Goal: Task Accomplishment & Management: Complete application form

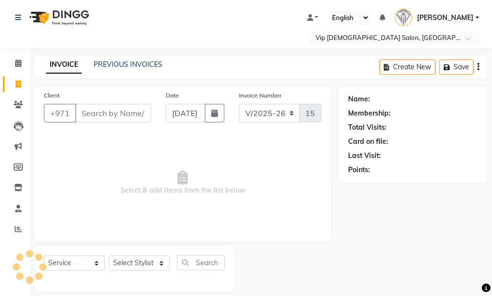
select select "8415"
select select "service"
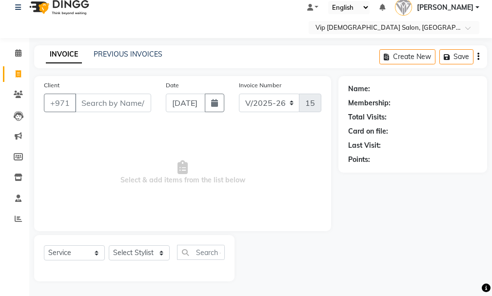
click at [87, 98] on input "Client" at bounding box center [113, 103] width 76 height 19
type input "0"
type input "566660666"
click at [113, 105] on span "Add Client" at bounding box center [126, 103] width 39 height 10
click at [97, 107] on input "566660666" at bounding box center [88, 103] width 26 height 19
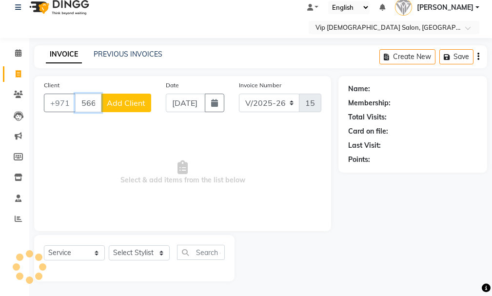
click at [91, 102] on input "566660666" at bounding box center [88, 103] width 26 height 19
click at [98, 104] on input "566660666" at bounding box center [88, 103] width 26 height 19
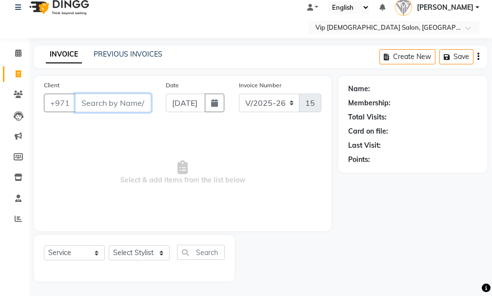
scroll to position [0, 0]
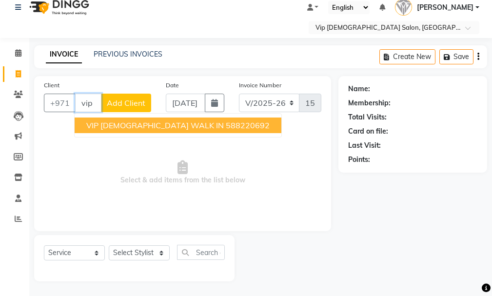
click at [149, 121] on span "VIP [DEMOGRAPHIC_DATA] WALK IN" at bounding box center [155, 126] width 138 height 10
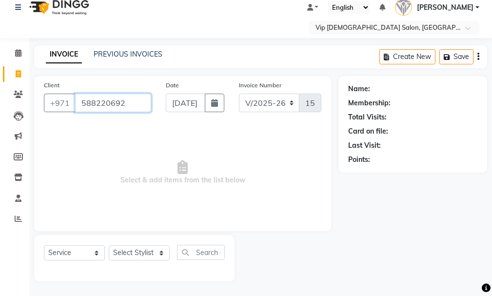
type input "588220692"
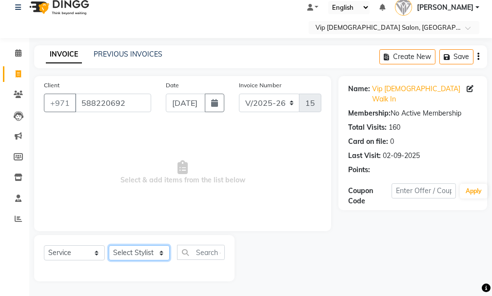
click at [131, 257] on select "Select Stylist Ali [PERSON_NAME] [PERSON_NAME] [PERSON_NAME] Lakhbizi Jairah [P…" at bounding box center [139, 253] width 61 height 15
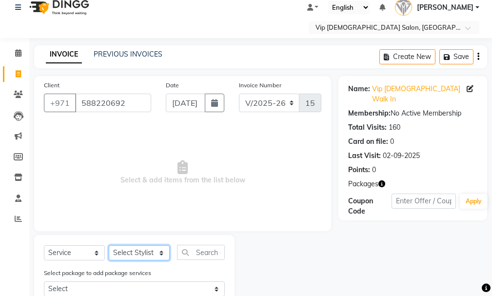
select select "81343"
click at [109, 246] on select "Select Stylist Ali [PERSON_NAME] [PERSON_NAME] [PERSON_NAME] Lakhbizi Jairah [P…" at bounding box center [139, 253] width 61 height 15
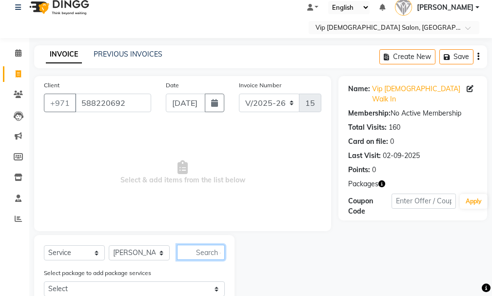
click at [203, 248] on input "text" at bounding box center [201, 252] width 48 height 15
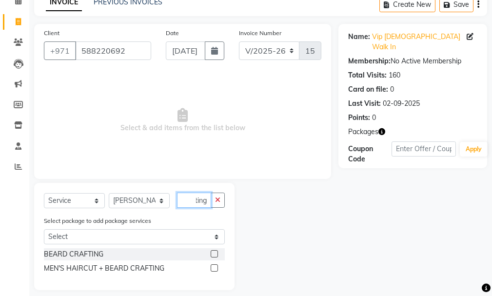
scroll to position [71, 0]
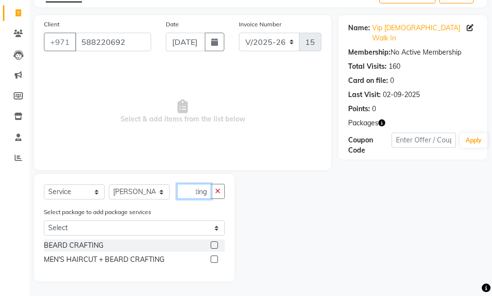
type input "crafting"
click at [219, 253] on div "[PERSON_NAME] CRAFTING MEN'S HAIRCUT + [PERSON_NAME] CRAFTING" at bounding box center [134, 254] width 181 height 28
click at [215, 246] on label at bounding box center [214, 245] width 7 height 7
click at [215, 246] on input "checkbox" at bounding box center [214, 246] width 6 height 6
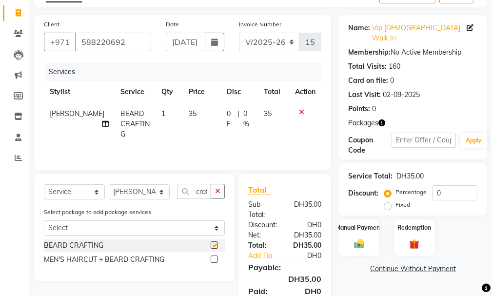
checkbox input "false"
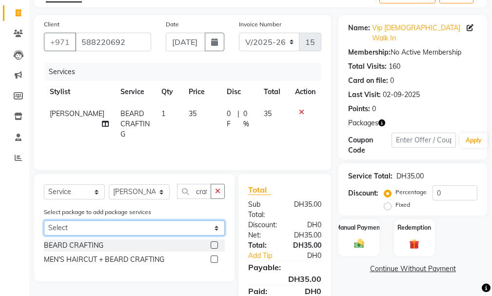
click at [207, 223] on select "Select SMART GROOM COMBO" at bounding box center [134, 228] width 181 height 15
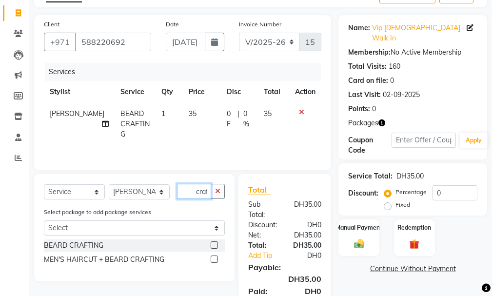
click at [198, 191] on input "crafting" at bounding box center [194, 191] width 34 height 15
click at [216, 191] on icon "button" at bounding box center [217, 191] width 5 height 7
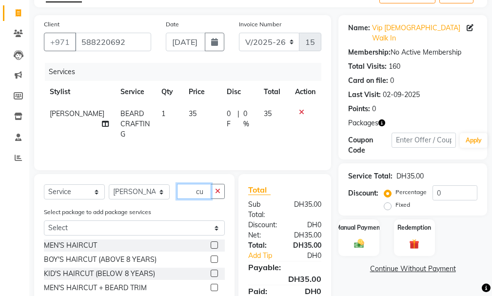
type input "c"
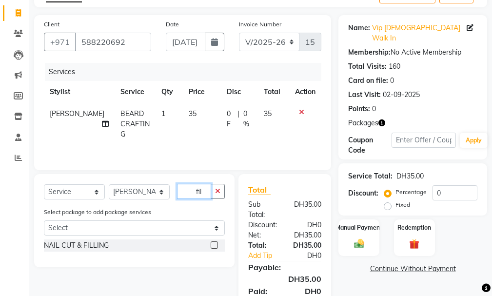
type input "fil"
click at [210, 243] on div "NAIL CUT & FILLING" at bounding box center [134, 246] width 181 height 12
click at [218, 248] on div at bounding box center [218, 246] width 14 height 12
click at [217, 244] on label at bounding box center [214, 245] width 7 height 7
click at [217, 244] on input "checkbox" at bounding box center [214, 246] width 6 height 6
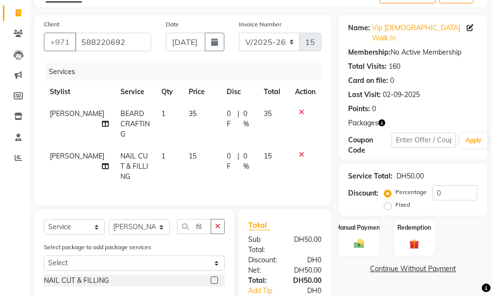
click at [296, 150] on td at bounding box center [305, 166] width 32 height 42
click at [303, 151] on icon at bounding box center [301, 154] width 5 height 7
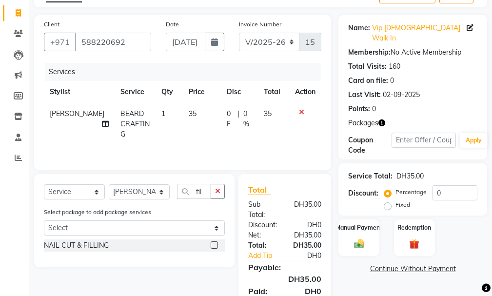
click at [207, 246] on div "NAIL CUT & FILLING" at bounding box center [134, 246] width 181 height 12
click at [212, 246] on label at bounding box center [214, 245] width 7 height 7
click at [212, 246] on input "checkbox" at bounding box center [214, 246] width 6 height 6
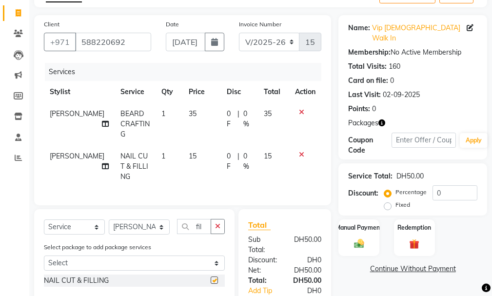
checkbox input "false"
click at [298, 151] on div at bounding box center [305, 154] width 20 height 7
click at [294, 147] on td at bounding box center [305, 166] width 32 height 42
click at [297, 151] on div at bounding box center [305, 154] width 20 height 7
click at [298, 151] on div at bounding box center [305, 154] width 20 height 7
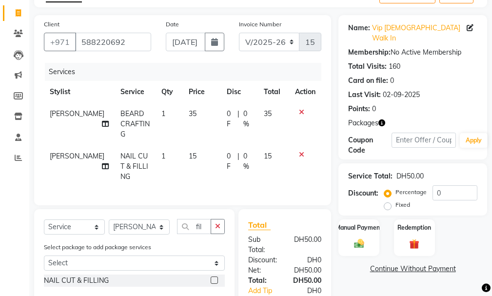
click at [298, 151] on div at bounding box center [305, 154] width 20 height 7
click at [302, 146] on td at bounding box center [305, 166] width 32 height 42
click at [306, 148] on td at bounding box center [305, 166] width 32 height 42
click at [296, 145] on td at bounding box center [305, 166] width 32 height 42
click at [307, 151] on td at bounding box center [305, 166] width 32 height 42
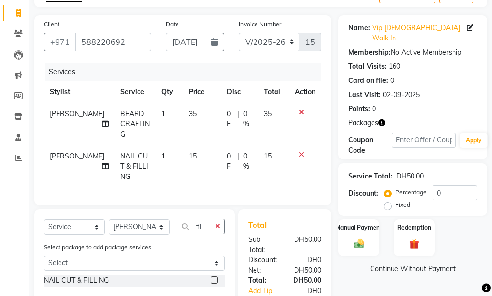
click at [306, 151] on div at bounding box center [305, 154] width 20 height 7
click at [301, 151] on icon at bounding box center [301, 154] width 5 height 7
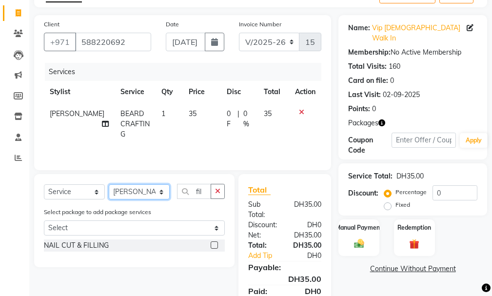
click at [156, 192] on select "Select Stylist Ali [PERSON_NAME] [PERSON_NAME] [PERSON_NAME] Lakhbizi Jairah [P…" at bounding box center [139, 191] width 61 height 15
select select "81365"
click at [109, 184] on select "Select Stylist Ali [PERSON_NAME] [PERSON_NAME] [PERSON_NAME] Lakhbizi Jairah [P…" at bounding box center [139, 191] width 61 height 15
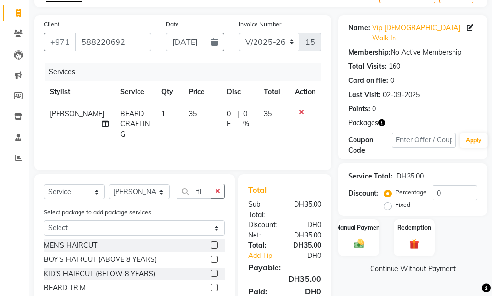
click at [218, 190] on button "button" at bounding box center [218, 191] width 14 height 15
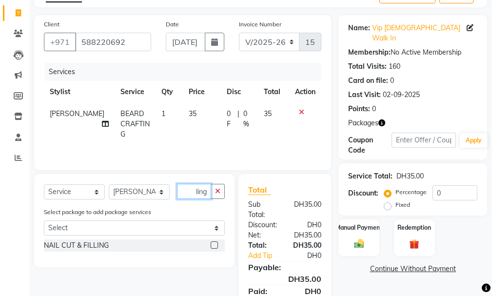
scroll to position [0, 7]
type input "filling"
click at [218, 245] on label at bounding box center [214, 245] width 7 height 7
click at [217, 245] on input "checkbox" at bounding box center [214, 246] width 6 height 6
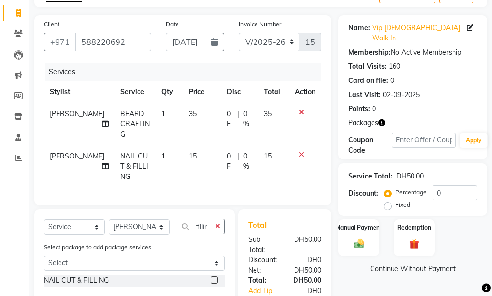
checkbox input "false"
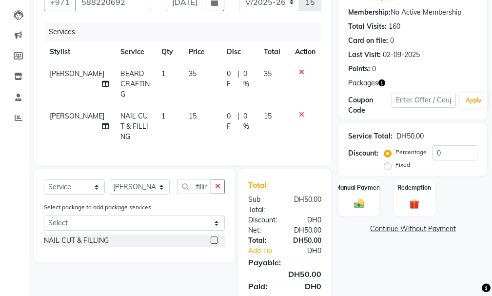
scroll to position [141, 0]
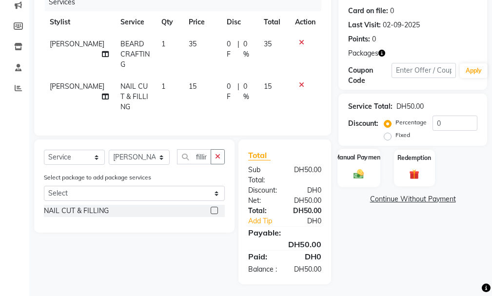
click at [367, 153] on div "Manual Payment" at bounding box center [359, 168] width 42 height 38
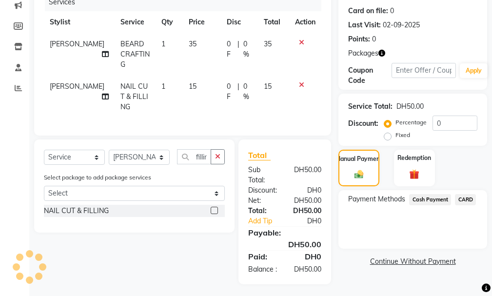
click at [423, 194] on span "Cash Payment" at bounding box center [430, 199] width 42 height 11
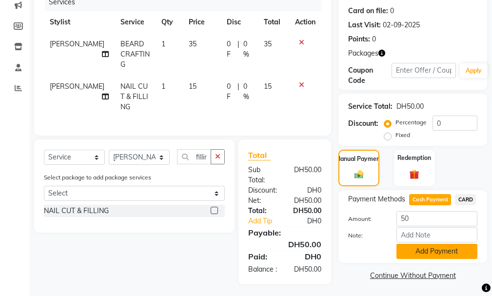
click at [426, 245] on button "Add Payment" at bounding box center [437, 251] width 81 height 15
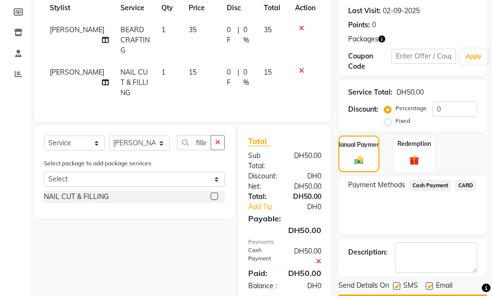
scroll to position [161, 0]
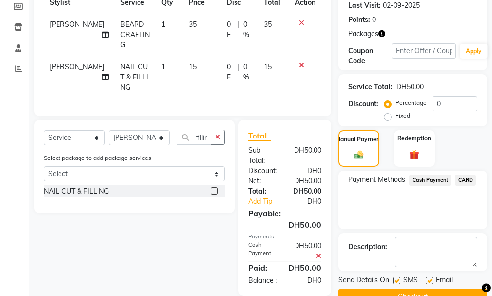
click at [426, 293] on button "Checkout" at bounding box center [413, 296] width 149 height 15
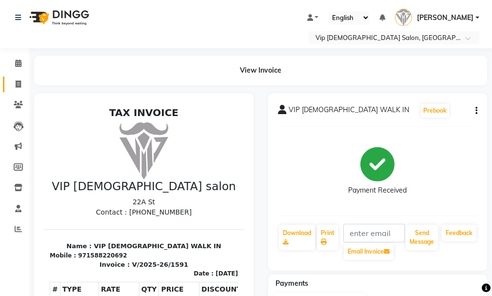
click at [16, 78] on link "Invoice" at bounding box center [14, 85] width 23 height 16
select select "8415"
select select "service"
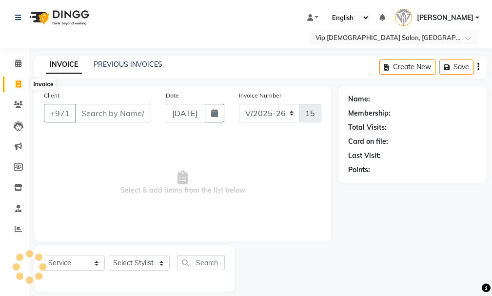
scroll to position [10, 0]
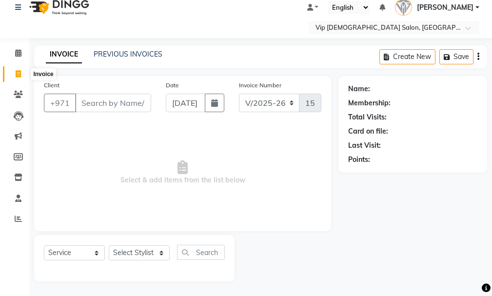
click at [113, 96] on input "Client" at bounding box center [113, 103] width 76 height 19
type input "5"
type input "505033433"
click at [127, 98] on span "Add Client" at bounding box center [126, 103] width 39 height 10
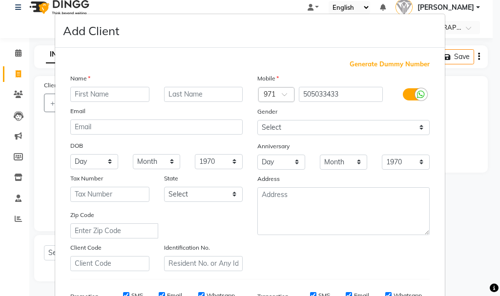
click at [118, 91] on input "text" at bounding box center [109, 94] width 79 height 15
click at [105, 98] on input "text" at bounding box center [109, 94] width 79 height 15
click at [105, 89] on input "text" at bounding box center [109, 94] width 79 height 15
click at [108, 90] on input "text" at bounding box center [109, 94] width 79 height 15
click at [105, 85] on div "Name" at bounding box center [156, 80] width 187 height 14
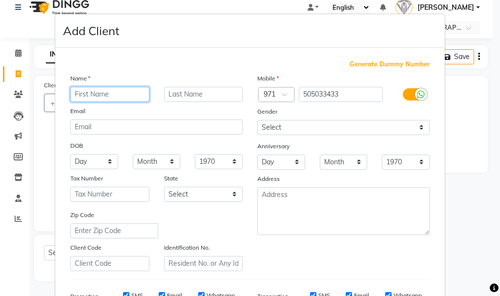
click at [93, 93] on input "text" at bounding box center [109, 94] width 79 height 15
type input "0"
type input "5"
type input "v"
click at [107, 94] on input "vip" at bounding box center [109, 94] width 79 height 15
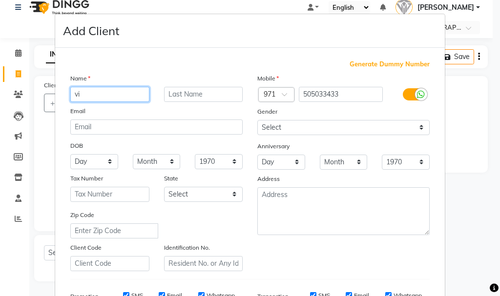
type input "v"
click at [195, 95] on input "text" at bounding box center [203, 94] width 79 height 15
click at [106, 93] on input "VIP" at bounding box center [109, 94] width 79 height 15
type input "V"
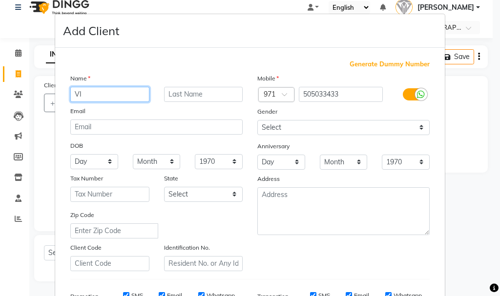
type input "VIP"
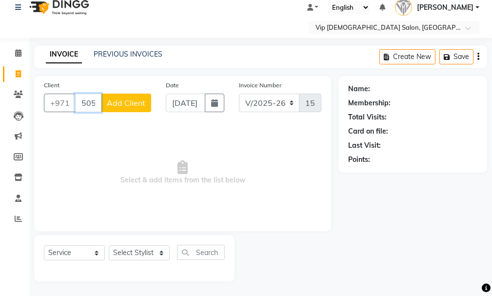
click at [91, 102] on input "505033433" at bounding box center [88, 103] width 26 height 19
click at [94, 106] on input "505033433" at bounding box center [88, 103] width 26 height 19
click at [96, 99] on input "505033433" at bounding box center [88, 103] width 26 height 19
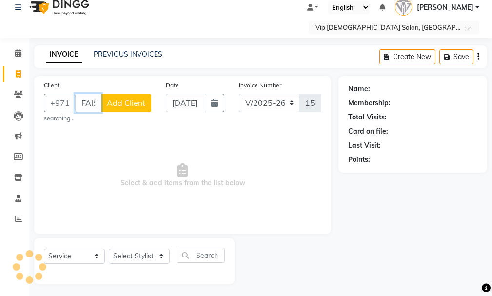
scroll to position [0, 1]
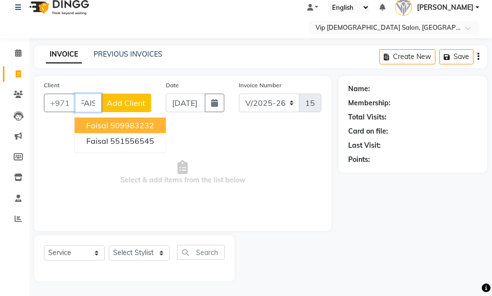
click at [144, 127] on ngb-highlight "509983232" at bounding box center [132, 126] width 44 height 10
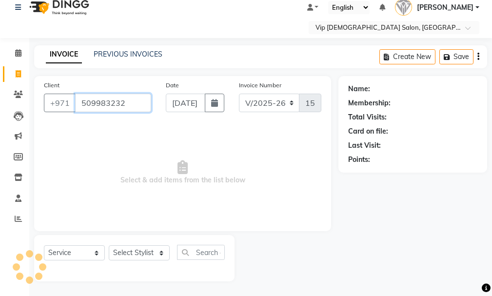
scroll to position [0, 0]
type input "509983232"
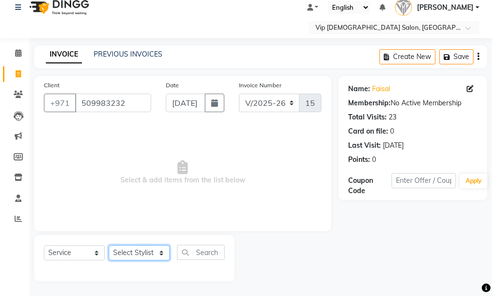
click at [159, 250] on select "Select Stylist Ali [PERSON_NAME] [PERSON_NAME] [PERSON_NAME] Lakhbizi Jairah [P…" at bounding box center [139, 253] width 61 height 15
select select "81364"
click at [109, 246] on select "Select Stylist Ali [PERSON_NAME] [PERSON_NAME] [PERSON_NAME] Lakhbizi Jairah [P…" at bounding box center [139, 253] width 61 height 15
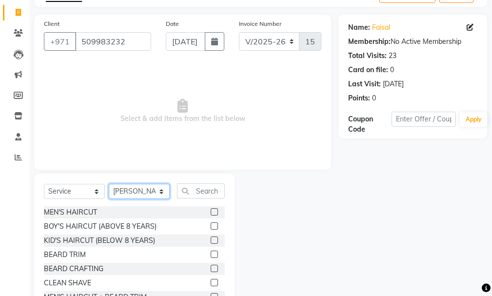
scroll to position [76, 0]
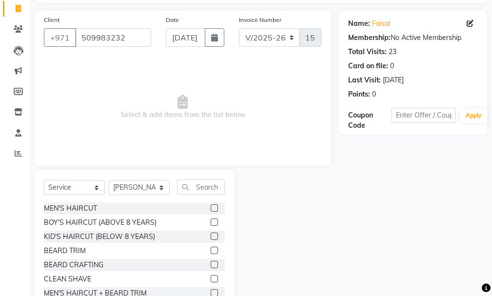
click at [211, 262] on label at bounding box center [214, 264] width 7 height 7
click at [211, 262] on input "checkbox" at bounding box center [214, 265] width 6 height 6
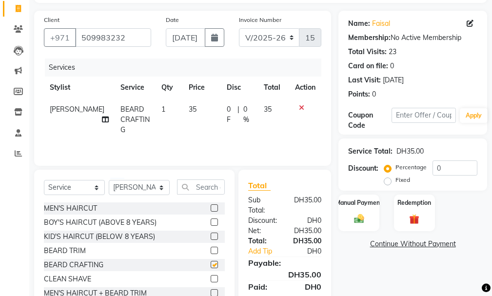
checkbox input "false"
click at [160, 185] on select "Select Stylist Ali [PERSON_NAME] [PERSON_NAME] [PERSON_NAME] Lakhbizi Jairah [P…" at bounding box center [139, 187] width 61 height 15
select select "85762"
click at [109, 180] on select "Select Stylist Ali [PERSON_NAME] [PERSON_NAME] [PERSON_NAME] Lakhbizi Jairah [P…" at bounding box center [139, 187] width 61 height 15
click at [205, 185] on input "text" at bounding box center [201, 187] width 48 height 15
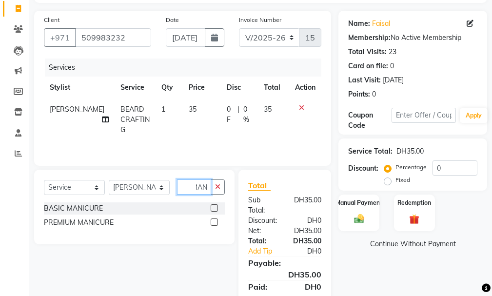
scroll to position [0, 6]
type input "MANI"
click at [215, 205] on label at bounding box center [214, 208] width 7 height 7
click at [215, 205] on input "checkbox" at bounding box center [214, 208] width 6 height 6
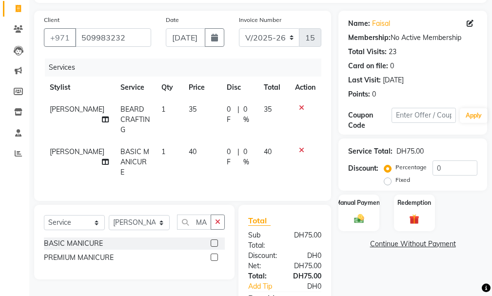
checkbox input "false"
click at [184, 142] on td "40" at bounding box center [202, 162] width 38 height 42
select select "85762"
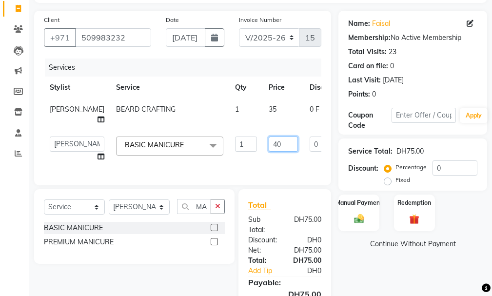
click at [269, 152] on input "40" at bounding box center [283, 144] width 29 height 15
type input "45"
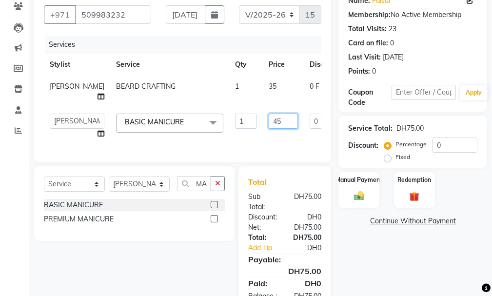
scroll to position [122, 0]
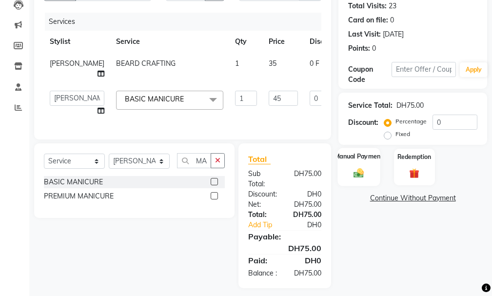
click at [349, 154] on label "Manual Payment" at bounding box center [359, 156] width 49 height 9
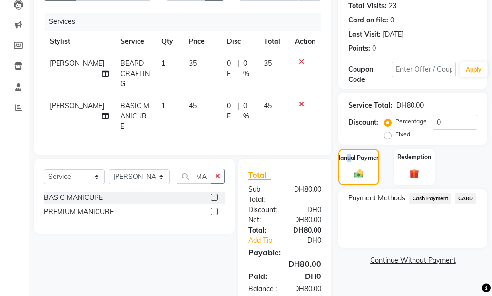
scroll to position [141, 0]
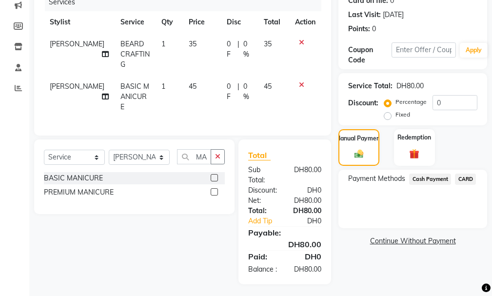
click at [426, 179] on span "Cash Payment" at bounding box center [430, 179] width 42 height 11
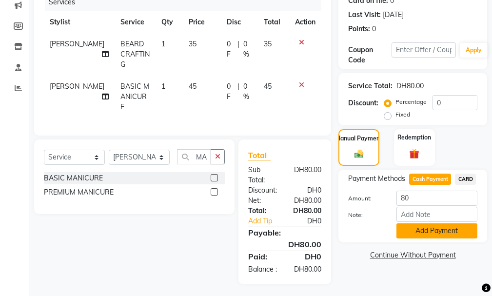
click at [445, 228] on button "Add Payment" at bounding box center [437, 231] width 81 height 15
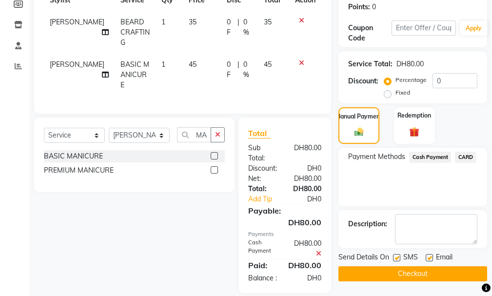
scroll to position [172, 0]
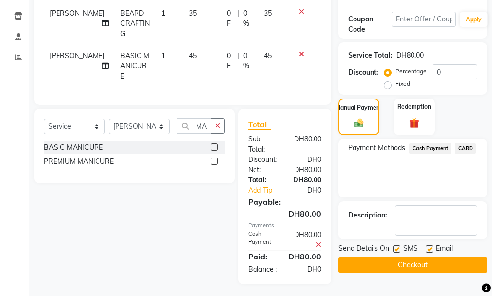
click at [458, 265] on button "Checkout" at bounding box center [413, 265] width 149 height 15
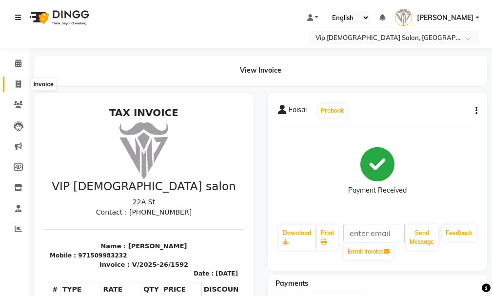
click at [15, 81] on span at bounding box center [18, 84] width 17 height 11
select select "service"
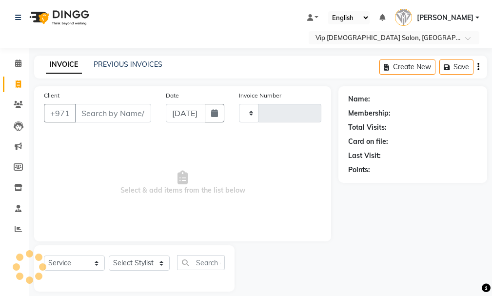
scroll to position [10, 0]
